Goal: Task Accomplishment & Management: Use online tool/utility

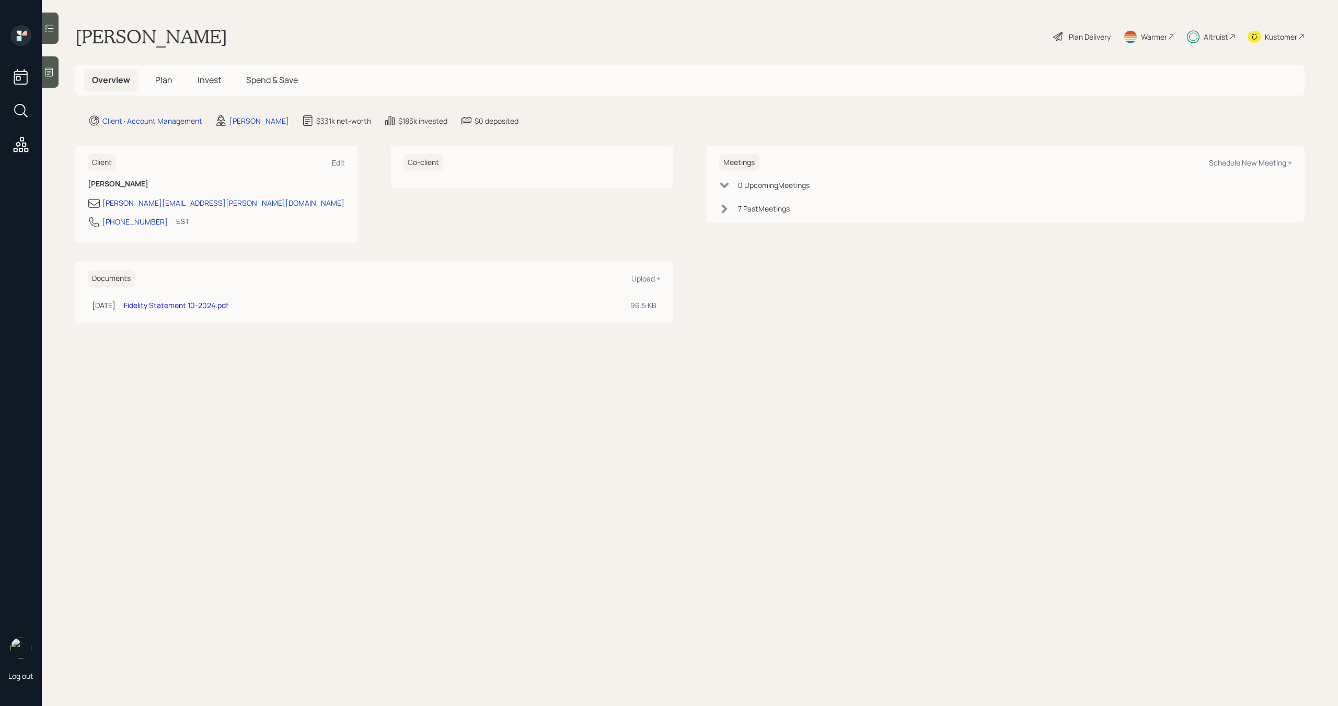
click at [160, 79] on span "Plan" at bounding box center [163, 79] width 17 height 11
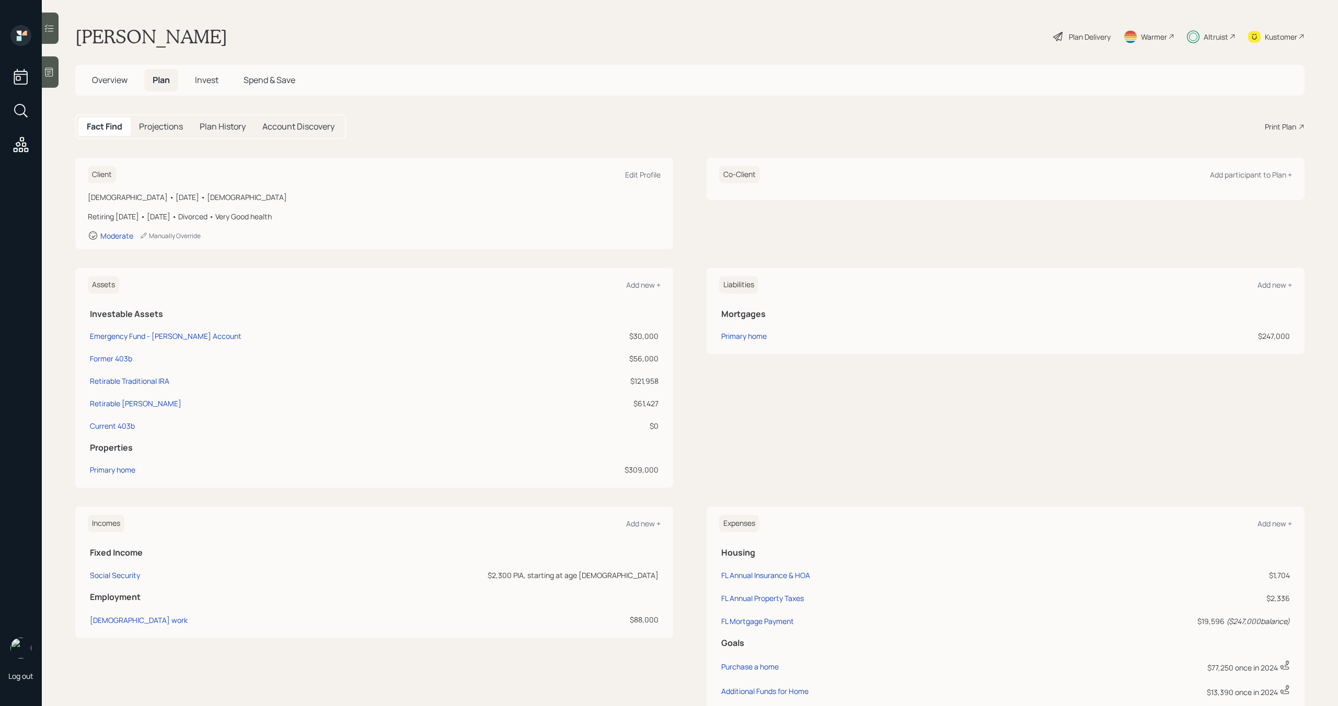
click at [201, 77] on span "Invest" at bounding box center [207, 79] width 24 height 11
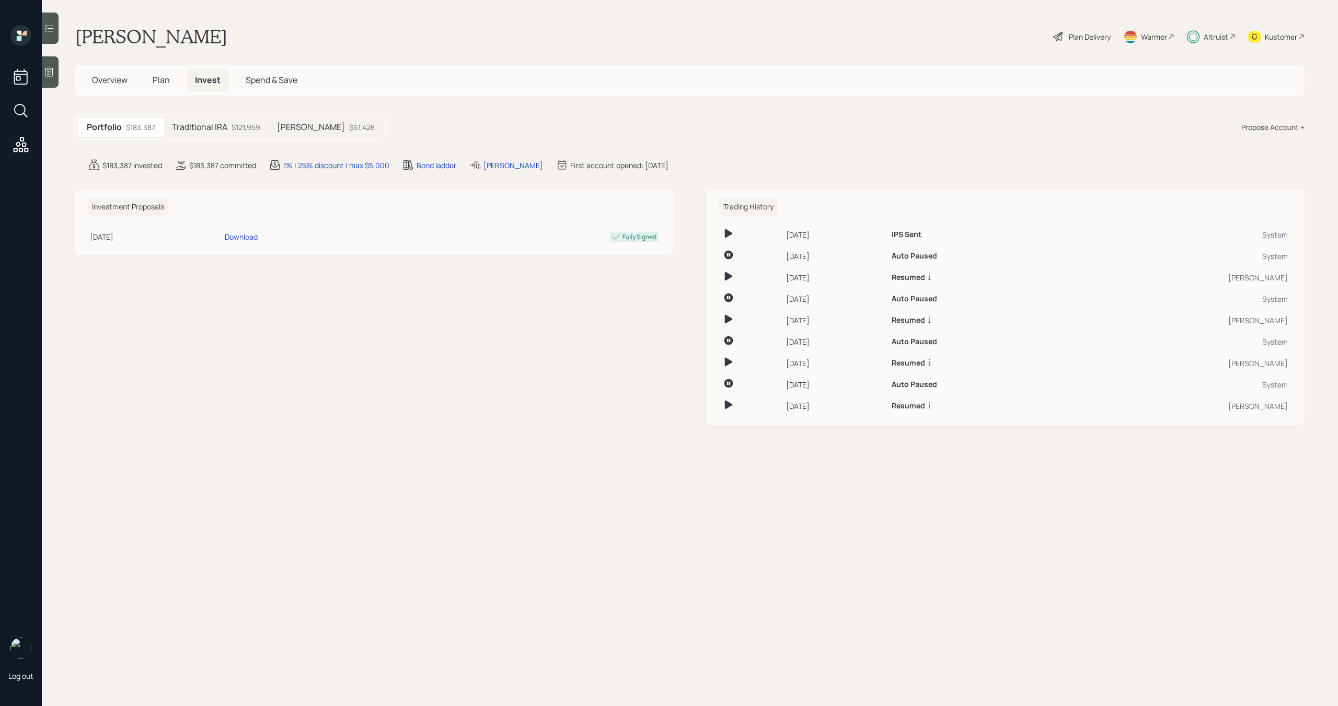
click at [1205, 36] on div "Altruist" at bounding box center [1215, 36] width 25 height 11
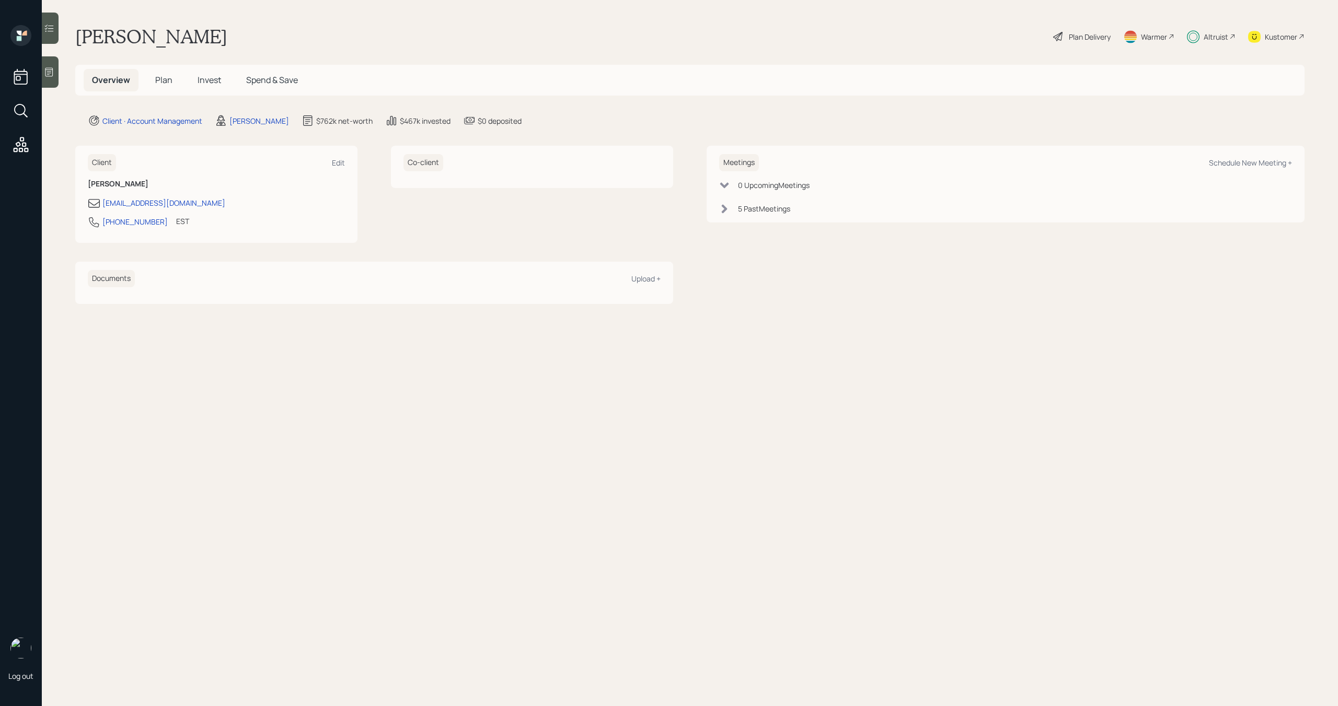
click at [166, 77] on span "Plan" at bounding box center [163, 79] width 17 height 11
